Goal: Check status: Check status

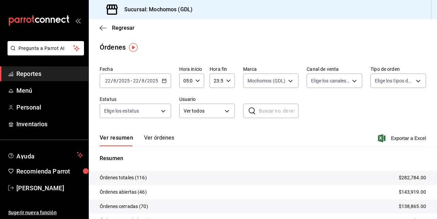
click at [122, 80] on input "2025" at bounding box center [125, 80] width 12 height 5
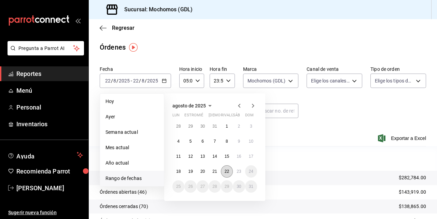
click at [224, 176] on button "22" at bounding box center [227, 171] width 12 height 12
click at [238, 175] on button "23" at bounding box center [239, 171] width 12 height 12
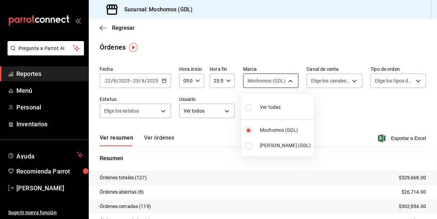
click at [288, 82] on body "Pregunta a Parrot AI Reportes Menú Personal Inventarios Ayuda Recomienda Parrot…" at bounding box center [218, 109] width 437 height 219
click at [248, 106] on input "checkbox" at bounding box center [249, 107] width 6 height 6
checkbox input "true"
type input "36c25d4a-7cb0-456c-a434-e981d54830bc,9cac9703-0c5a-4d8b-addd-5b6b571d65b9"
click at [248, 144] on input "checkbox" at bounding box center [249, 146] width 6 height 6
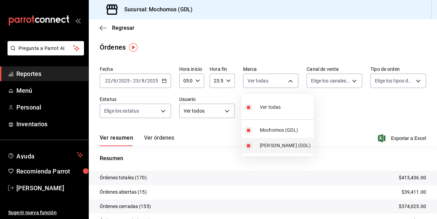
checkbox input "false"
type input "36c25d4a-7cb0-456c-a434-e981d54830bc"
checkbox input "false"
click at [325, 126] on div at bounding box center [218, 109] width 437 height 219
